Goal: Task Accomplishment & Management: Complete application form

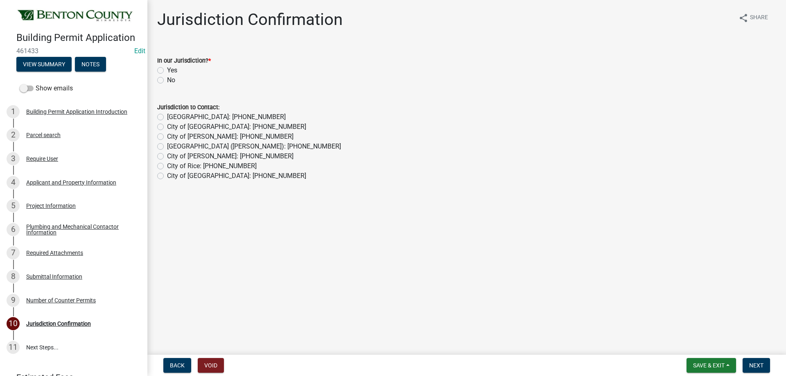
click at [164, 71] on div "Yes" at bounding box center [466, 70] width 619 height 10
click at [57, 204] on div "Project Information" at bounding box center [51, 206] width 50 height 6
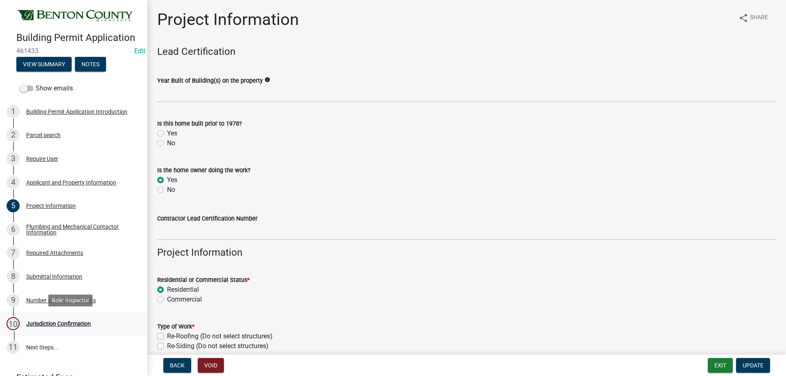
click at [61, 324] on div "Jurisdiction Confirmation" at bounding box center [58, 324] width 65 height 6
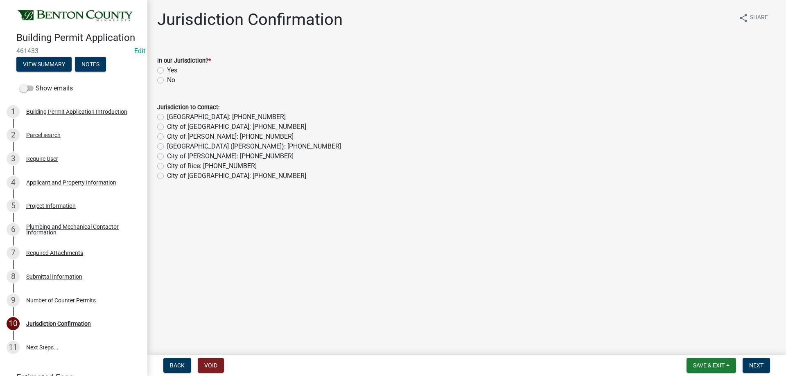
click at [167, 70] on label "Yes" at bounding box center [172, 70] width 10 height 10
click at [167, 70] on input "Yes" at bounding box center [169, 67] width 5 height 5
radio input "true"
drag, startPoint x: 759, startPoint y: 368, endPoint x: 752, endPoint y: 365, distance: 7.4
click at [759, 367] on span "Next" at bounding box center [756, 365] width 14 height 7
